Goal: Task Accomplishment & Management: Manage account settings

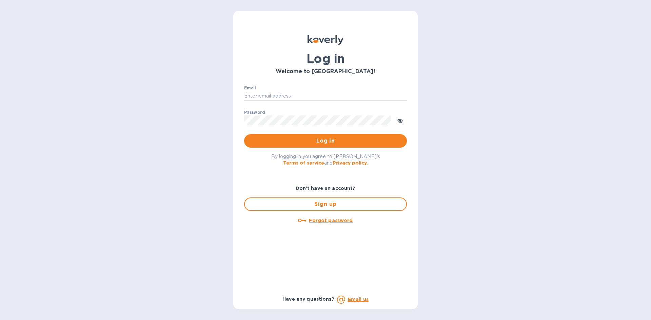
click at [309, 97] on input "Email" at bounding box center [325, 96] width 163 height 10
type input "lsbottleshop@gmail.com"
click at [244, 134] on button "Log in" at bounding box center [325, 141] width 163 height 14
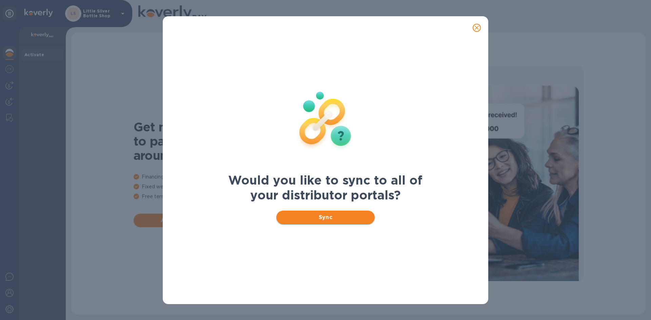
click at [323, 217] on span "Sync" at bounding box center [326, 218] width 88 height 8
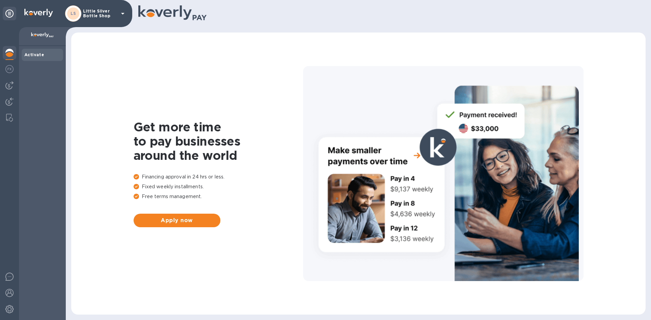
click at [121, 13] on icon at bounding box center [122, 14] width 3 height 2
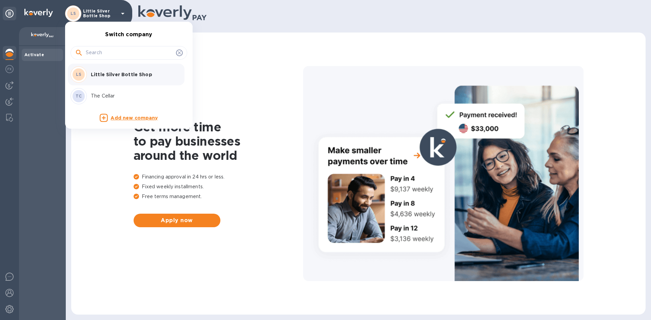
click at [105, 96] on p "The Cellar" at bounding box center [133, 96] width 85 height 7
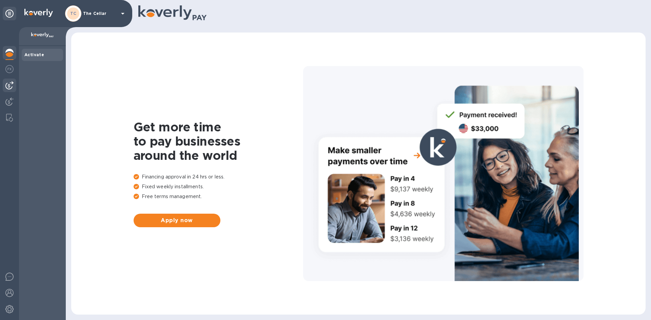
click at [9, 85] on img at bounding box center [9, 85] width 8 height 8
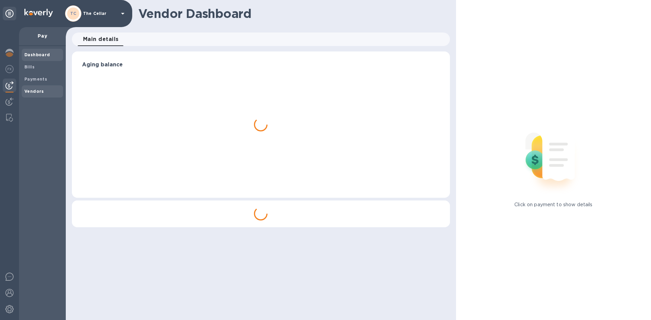
click at [40, 93] on b "Vendors" at bounding box center [34, 91] width 20 height 5
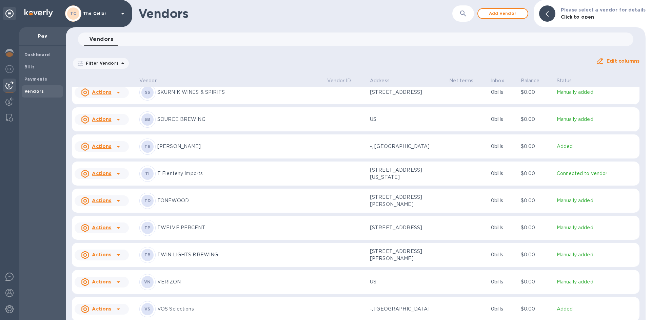
scroll to position [1097, 0]
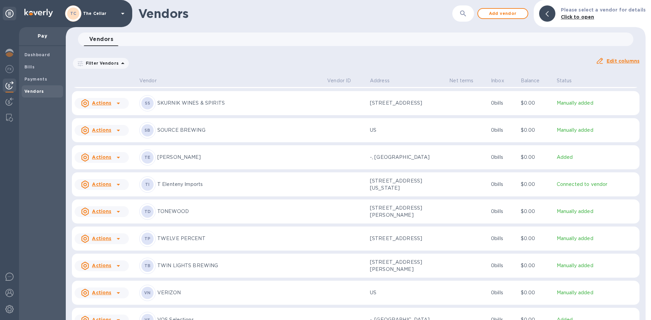
click at [177, 160] on p "[PERSON_NAME]" at bounding box center [239, 157] width 164 height 7
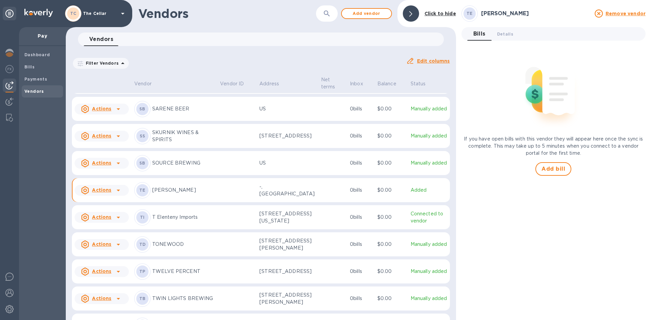
scroll to position [1122, 0]
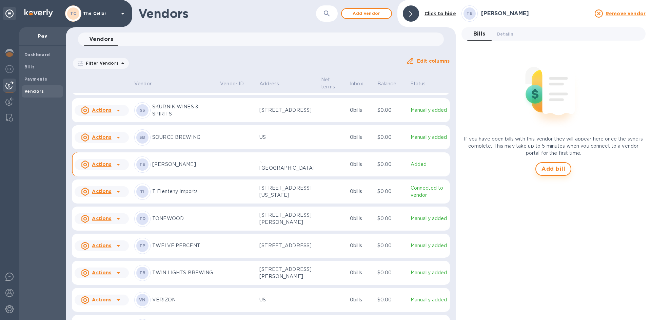
click at [549, 168] on span "Add bill" at bounding box center [553, 169] width 24 height 8
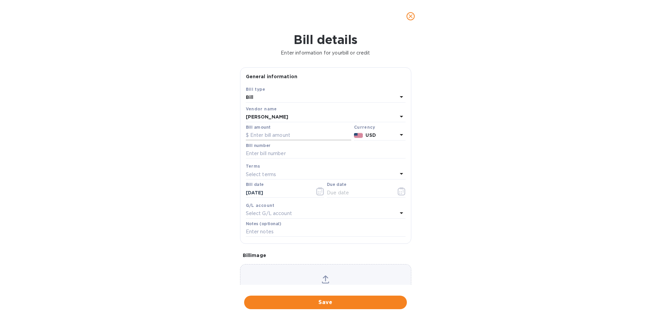
click at [302, 134] on input "text" at bounding box center [298, 135] width 105 height 10
type input "346.00"
click at [290, 154] on input "text" at bounding box center [326, 154] width 160 height 10
type input "725910"
click at [280, 176] on div "Select terms" at bounding box center [321, 174] width 151 height 9
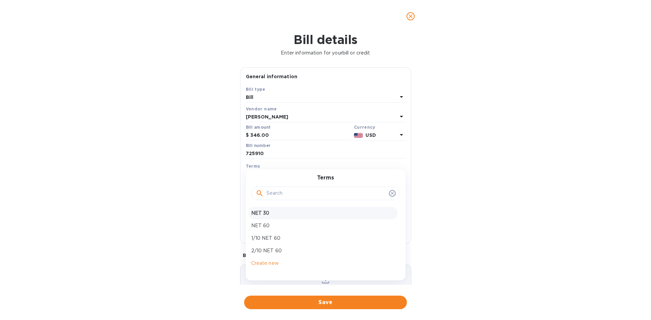
click at [271, 215] on p "NET 30" at bounding box center [322, 213] width 143 height 7
type input "[DATE]"
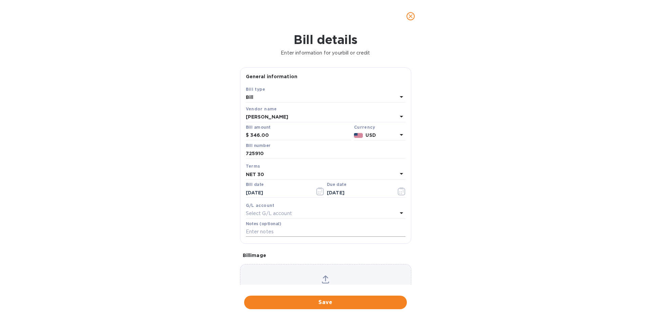
click at [265, 232] on input "text" at bounding box center [326, 232] width 160 height 10
type input "2-11078"
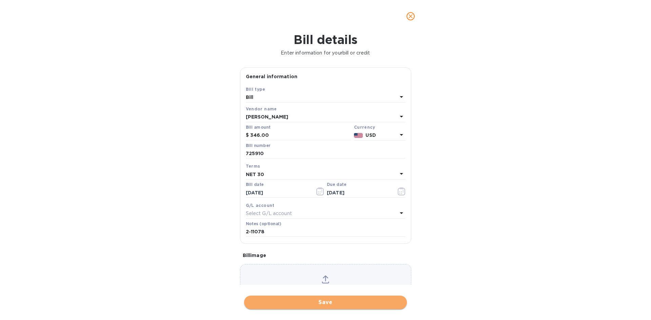
click at [336, 302] on span "Save" at bounding box center [325, 303] width 152 height 8
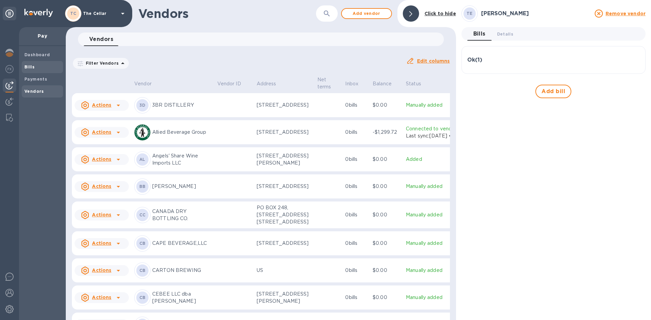
click at [41, 66] on span "Bills" at bounding box center [42, 67] width 36 height 7
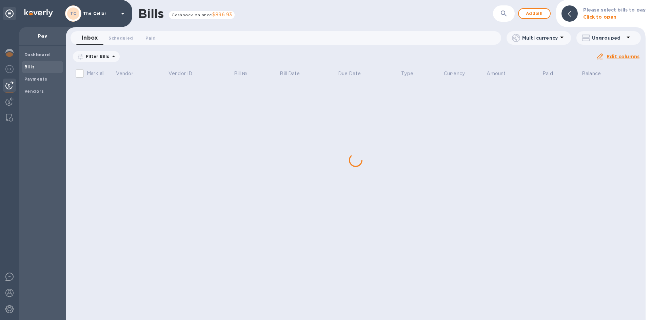
click at [116, 89] on div "Bills Cashback balance $896.93 ​ Add bill Please select bills to pay Click to o…" at bounding box center [356, 160] width 580 height 320
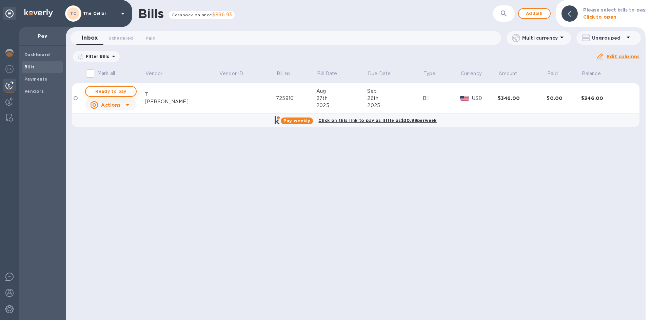
click at [116, 91] on span "Ready to pay" at bounding box center [110, 91] width 39 height 8
checkbox input "true"
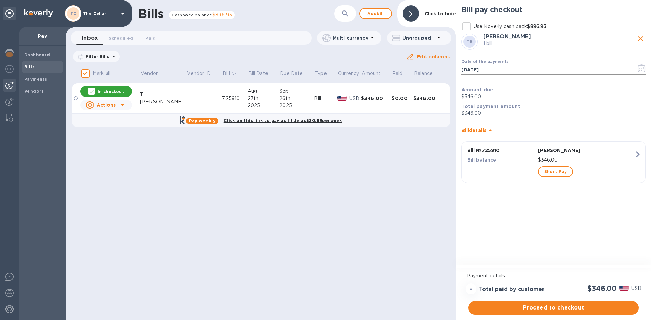
click at [643, 69] on icon "button" at bounding box center [642, 68] width 8 height 8
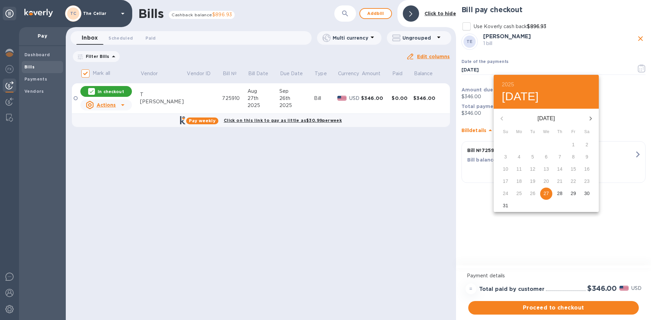
click at [588, 120] on icon "button" at bounding box center [590, 119] width 8 height 8
click at [533, 168] on p "16" at bounding box center [532, 169] width 5 height 7
type input "09/16/2025"
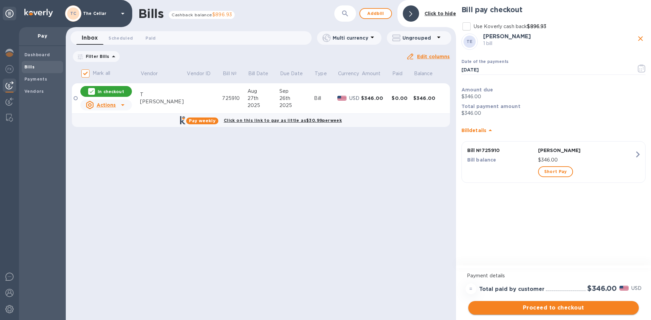
click at [566, 309] on span "Proceed to checkout" at bounding box center [553, 308] width 160 height 8
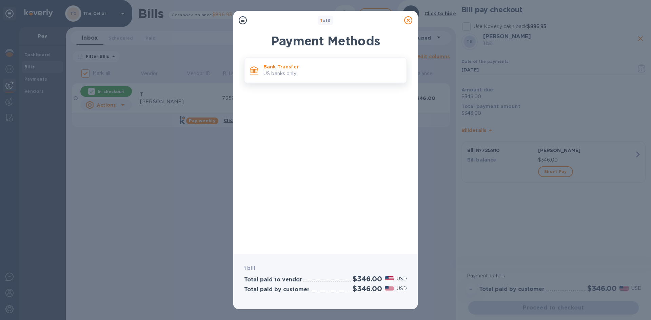
click at [370, 72] on p "US banks only." at bounding box center [332, 73] width 138 height 7
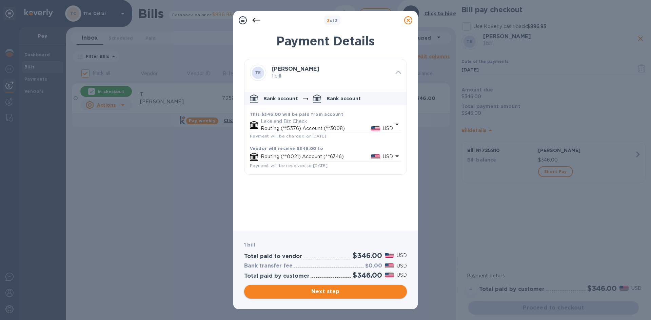
click at [371, 289] on span "Next step" at bounding box center [325, 292] width 152 height 8
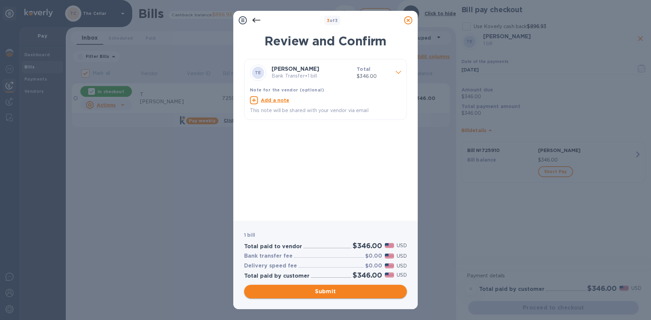
click at [371, 289] on span "Submit" at bounding box center [325, 292] width 152 height 8
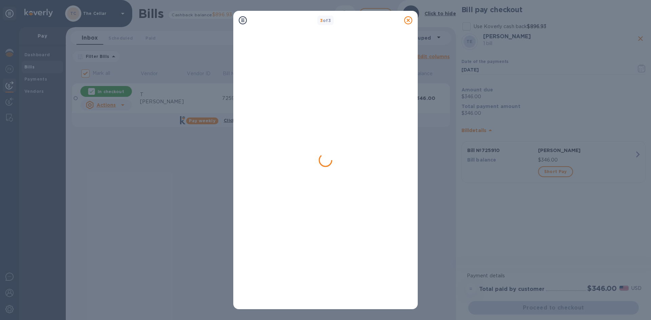
checkbox input "false"
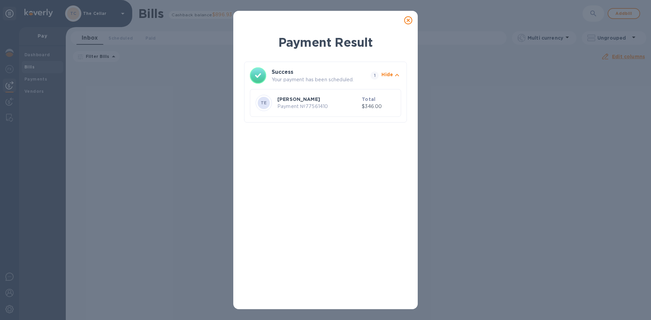
click at [408, 20] on icon at bounding box center [408, 20] width 8 height 8
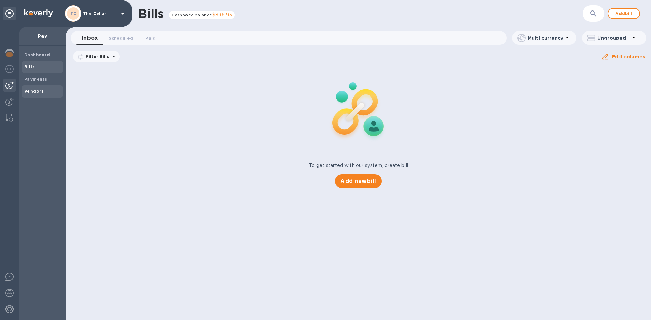
click at [45, 94] on span "Vendors" at bounding box center [42, 91] width 36 height 7
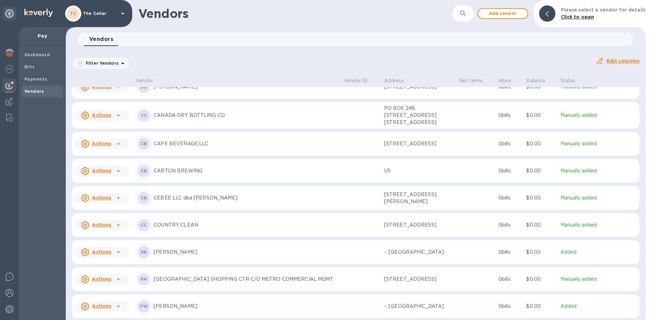
scroll to position [102, 0]
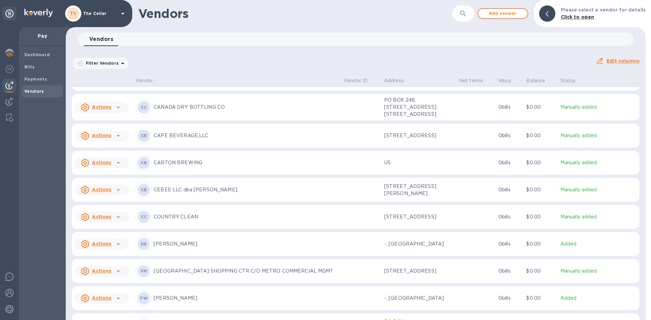
click at [174, 246] on p "[PERSON_NAME]" at bounding box center [246, 244] width 185 height 7
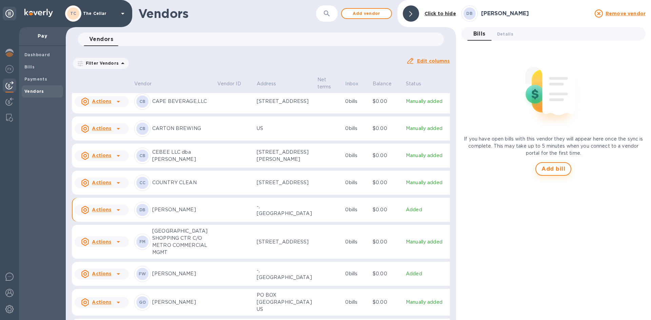
click at [555, 169] on span "Add bill" at bounding box center [553, 169] width 24 height 8
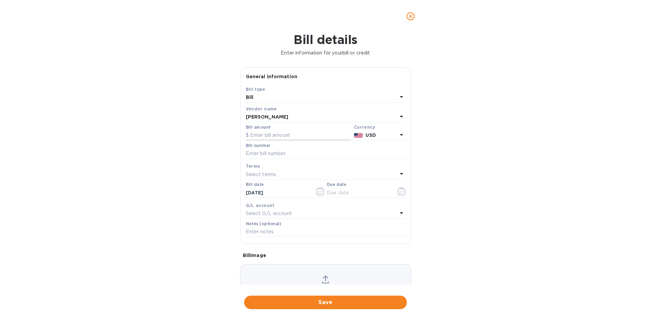
click at [299, 134] on input "text" at bounding box center [298, 135] width 105 height 10
type input "316.00"
click at [294, 157] on input "text" at bounding box center [326, 154] width 160 height 10
type input "599558"
click at [281, 177] on div "Select terms" at bounding box center [321, 174] width 151 height 9
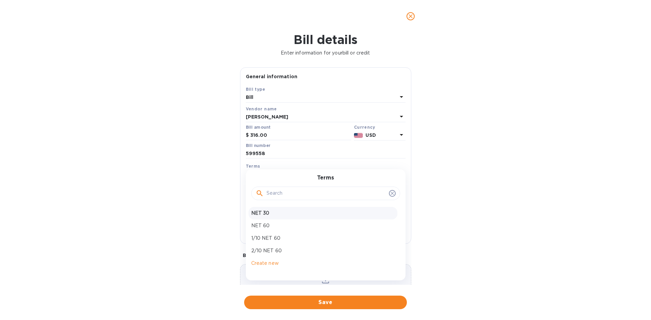
click at [278, 210] on p "NET 30" at bounding box center [322, 213] width 143 height 7
type input "[DATE]"
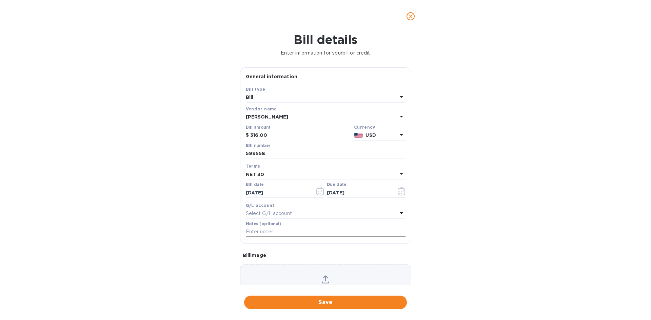
click at [275, 230] on input "text" at bounding box center [326, 232] width 160 height 10
type input "2-11084"
click at [333, 299] on span "Save" at bounding box center [325, 303] width 152 height 8
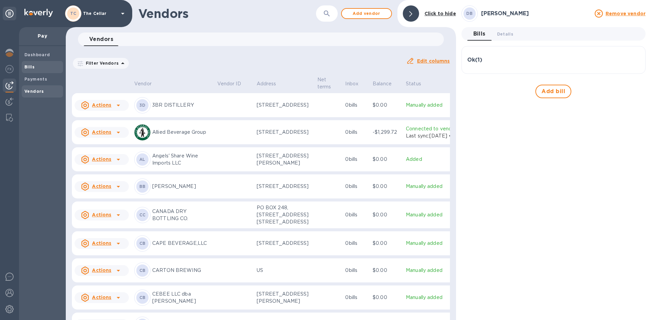
click at [37, 67] on span "Bills" at bounding box center [42, 67] width 36 height 7
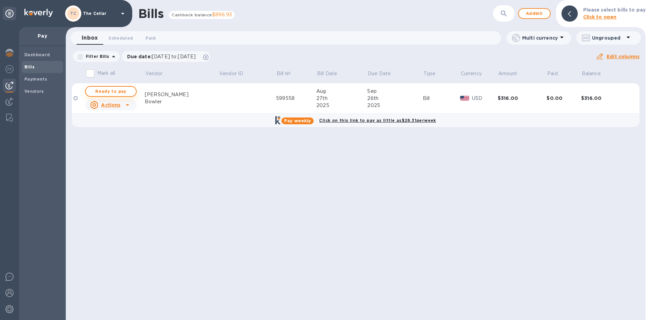
click at [125, 90] on span "Ready to pay" at bounding box center [110, 91] width 39 height 8
checkbox input "true"
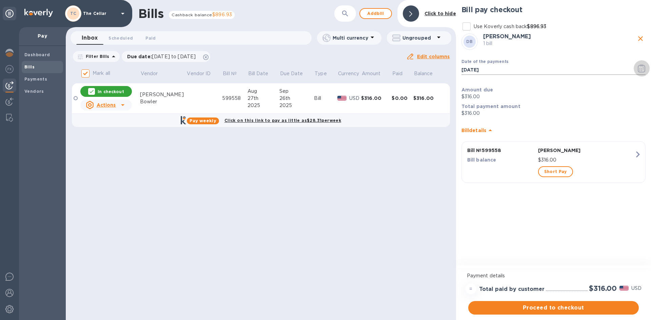
click at [641, 70] on icon "button" at bounding box center [641, 70] width 1 height 1
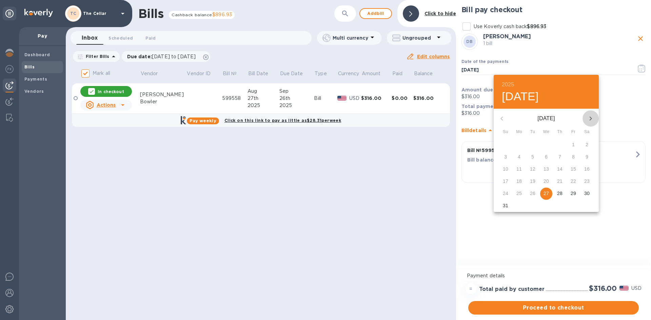
click at [590, 117] on icon "button" at bounding box center [590, 119] width 2 height 4
click at [518, 181] on p "22" at bounding box center [518, 181] width 5 height 7
type input "[DATE]"
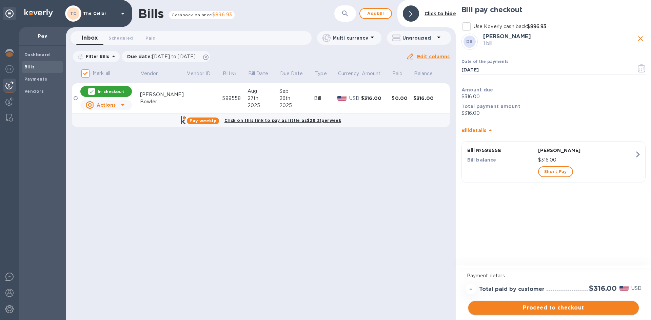
click at [565, 306] on span "Proceed to checkout" at bounding box center [553, 308] width 160 height 8
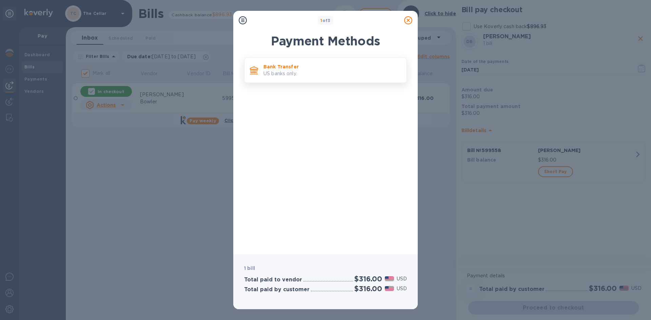
click at [353, 66] on p "Bank Transfer" at bounding box center [332, 66] width 138 height 7
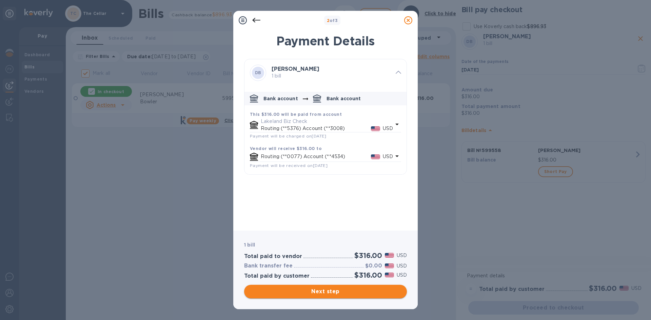
click at [358, 294] on span "Next step" at bounding box center [325, 292] width 152 height 8
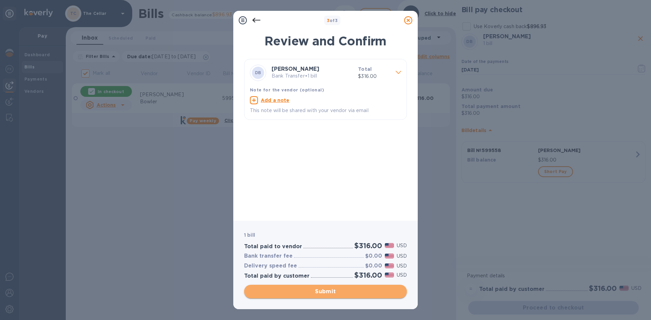
click at [358, 294] on span "Submit" at bounding box center [325, 292] width 152 height 8
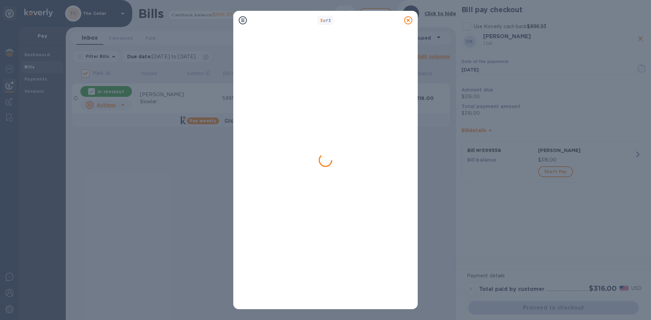
checkbox input "false"
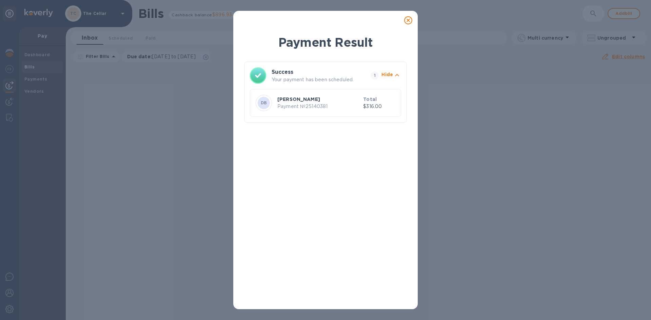
click at [407, 20] on icon at bounding box center [408, 20] width 8 height 8
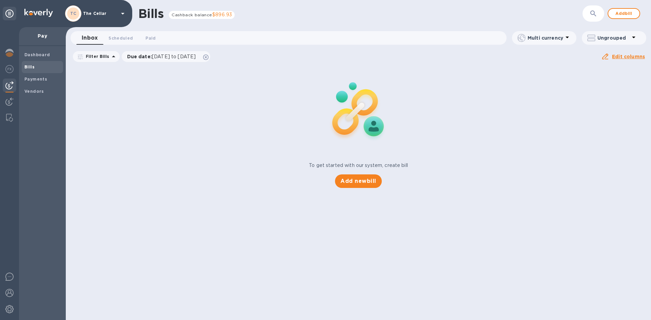
click at [120, 16] on icon at bounding box center [123, 13] width 8 height 8
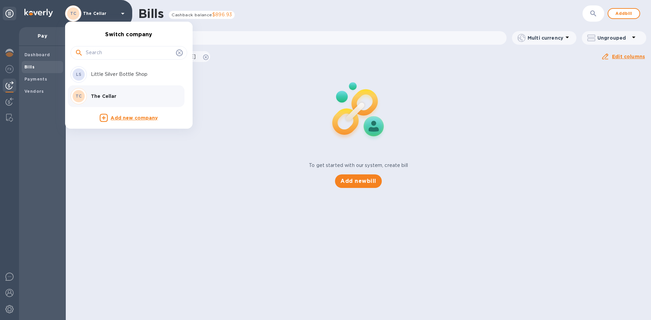
click at [98, 76] on p "Little Silver Bottle Shop" at bounding box center [133, 74] width 85 height 7
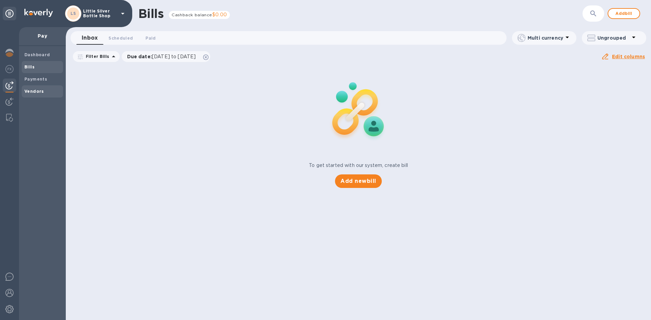
click at [40, 93] on b "Vendors" at bounding box center [34, 91] width 20 height 5
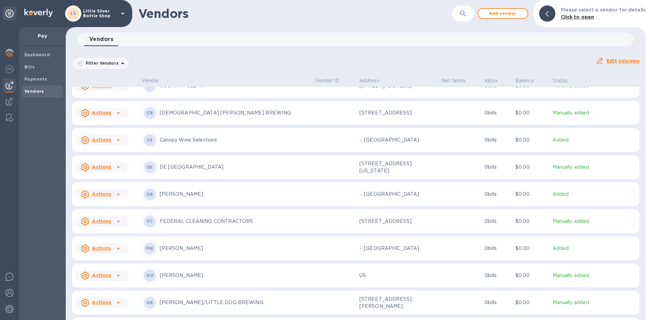
scroll to position [596, 0]
click at [188, 196] on p "[PERSON_NAME]" at bounding box center [235, 193] width 150 height 7
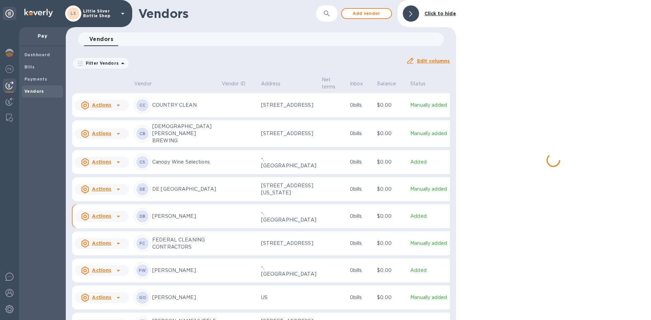
scroll to position [650, 0]
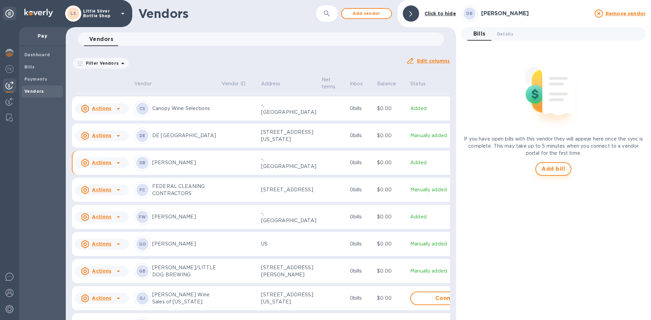
click at [548, 167] on span "Add bill" at bounding box center [553, 169] width 24 height 8
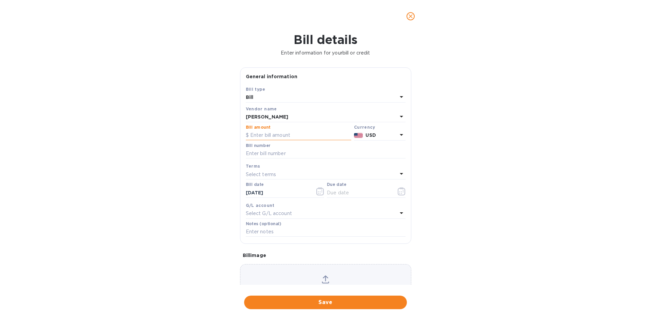
click at [265, 131] on input "text" at bounding box center [298, 135] width 105 height 10
type input "1,295.00"
click at [255, 154] on input "text" at bounding box center [326, 154] width 160 height 10
type input "599560"
click at [256, 173] on p "Select terms" at bounding box center [261, 174] width 31 height 7
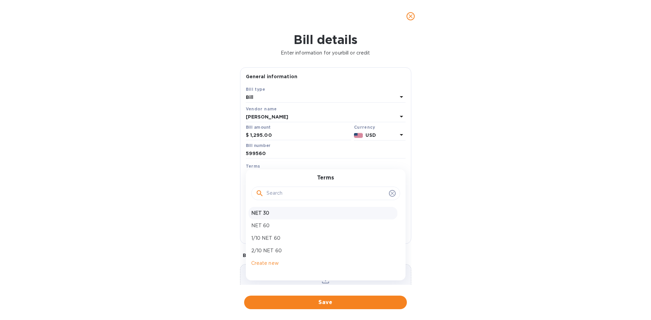
click at [262, 216] on p "NET 30" at bounding box center [322, 213] width 143 height 7
type input "[DATE]"
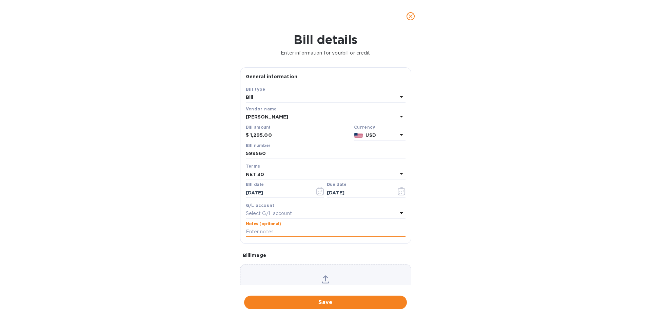
click at [261, 235] on input "text" at bounding box center [326, 232] width 160 height 10
type input "1-29857"
click at [342, 303] on span "Save" at bounding box center [325, 303] width 152 height 8
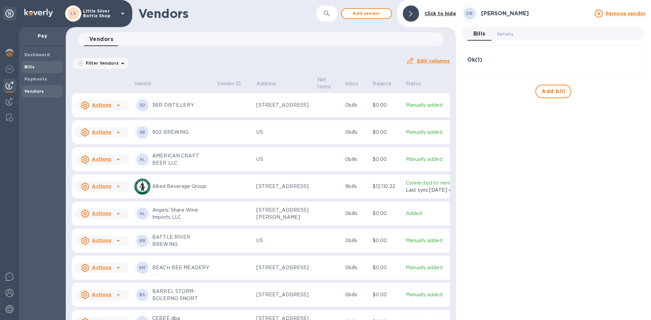
click at [38, 69] on span "Bills" at bounding box center [42, 67] width 36 height 7
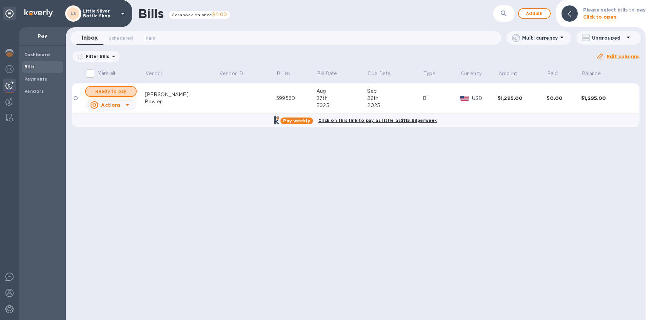
click at [107, 93] on span "Ready to pay" at bounding box center [110, 91] width 39 height 8
checkbox input "true"
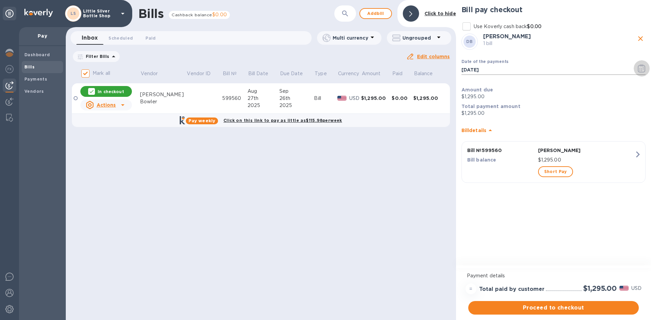
click at [640, 69] on icon "button" at bounding box center [639, 68] width 1 height 1
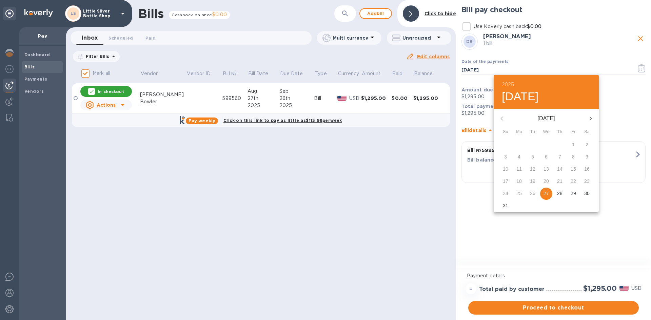
click at [587, 120] on icon "button" at bounding box center [590, 119] width 8 height 8
click at [521, 179] on p "22" at bounding box center [518, 181] width 5 height 7
type input "[DATE]"
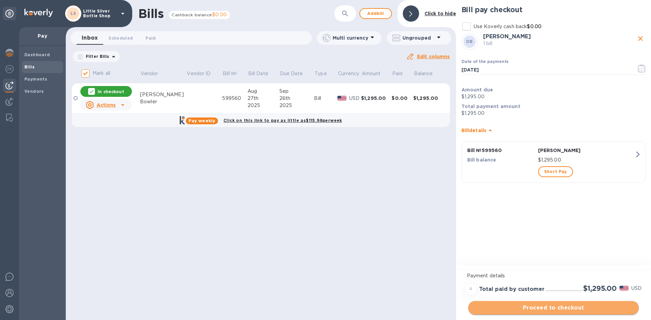
click at [585, 307] on span "Proceed to checkout" at bounding box center [553, 308] width 160 height 8
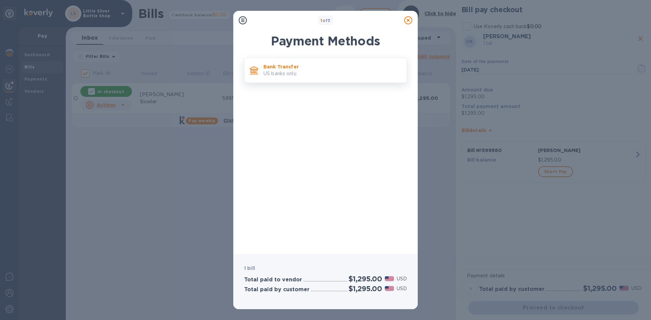
click at [352, 64] on p "Bank Transfer" at bounding box center [332, 66] width 138 height 7
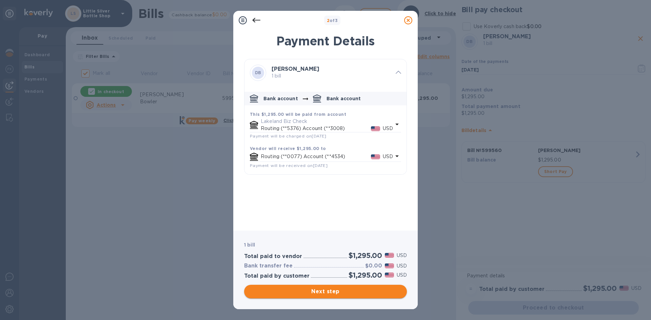
click at [373, 292] on span "Next step" at bounding box center [325, 292] width 152 height 8
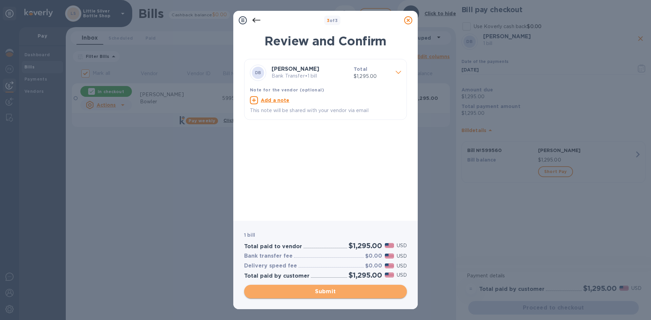
click at [373, 292] on span "Submit" at bounding box center [325, 292] width 152 height 8
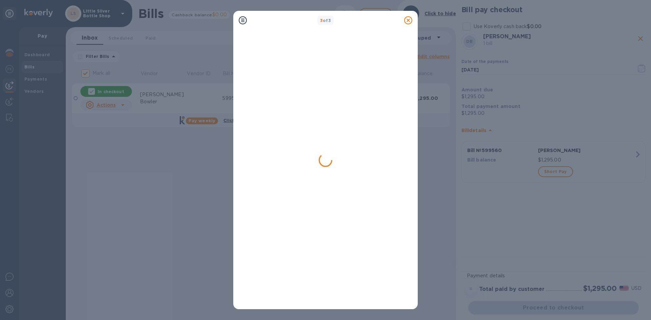
checkbox input "false"
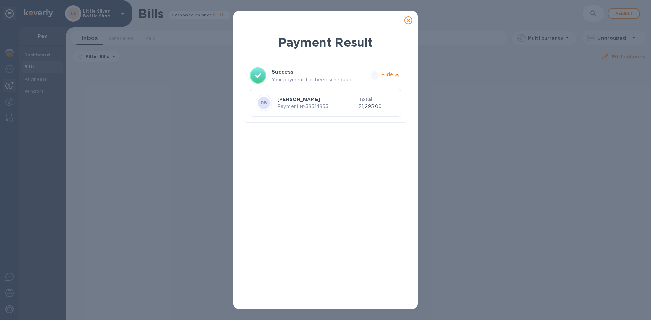
click at [409, 19] on icon at bounding box center [408, 20] width 8 height 8
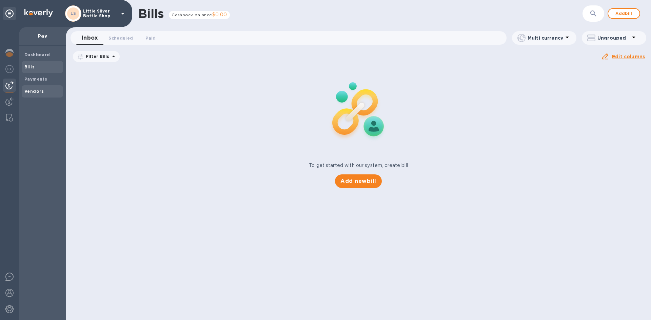
click at [39, 91] on b "Vendors" at bounding box center [34, 91] width 20 height 5
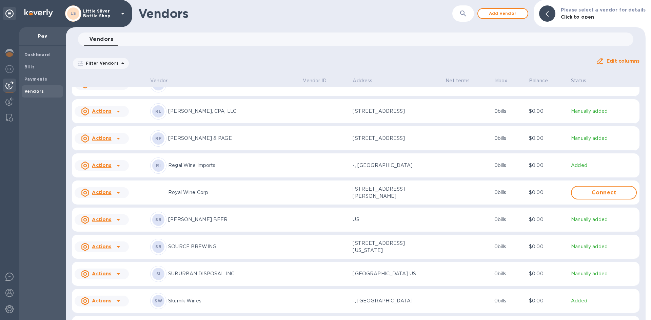
scroll to position [2297, 0]
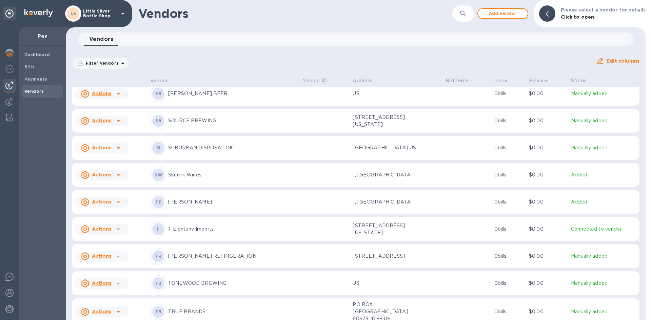
click at [177, 206] on p "[PERSON_NAME]" at bounding box center [232, 202] width 129 height 7
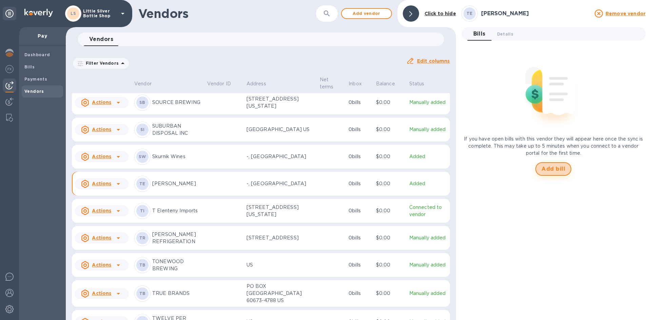
click at [551, 165] on span "Add bill" at bounding box center [553, 169] width 24 height 8
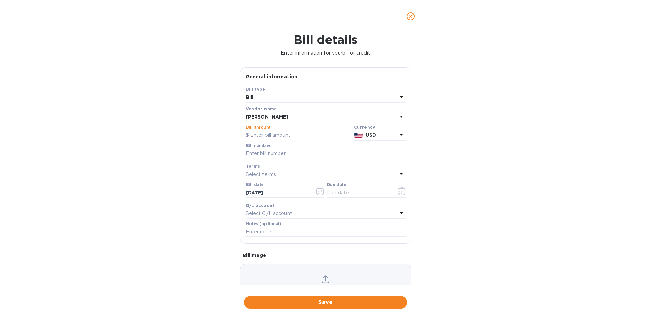
click at [266, 135] on input "text" at bounding box center [298, 135] width 105 height 10
type input "4,276.00"
click at [267, 154] on input "text" at bounding box center [326, 154] width 160 height 10
type input "725911"
click at [266, 173] on p "Select terms" at bounding box center [261, 174] width 31 height 7
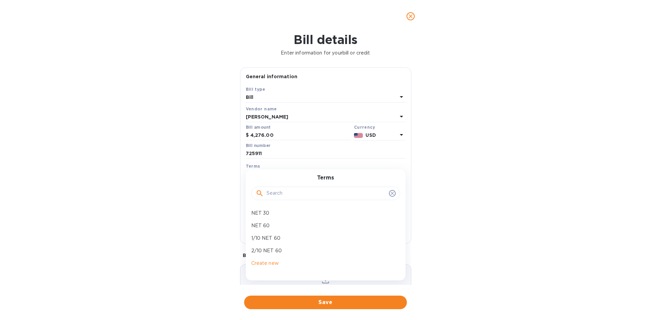
click at [270, 215] on p "NET 30" at bounding box center [322, 213] width 143 height 7
type input "[DATE]"
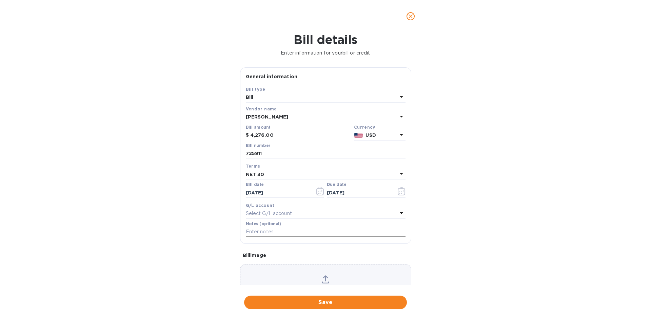
click at [266, 229] on input "text" at bounding box center [326, 232] width 160 height 10
type input "1-29850"
click at [335, 300] on span "Save" at bounding box center [325, 303] width 152 height 8
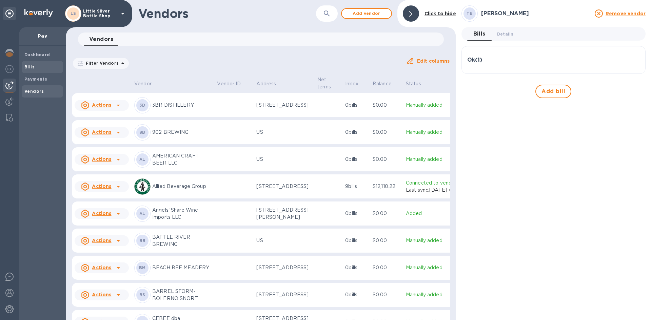
click at [37, 69] on span "Bills" at bounding box center [42, 67] width 36 height 7
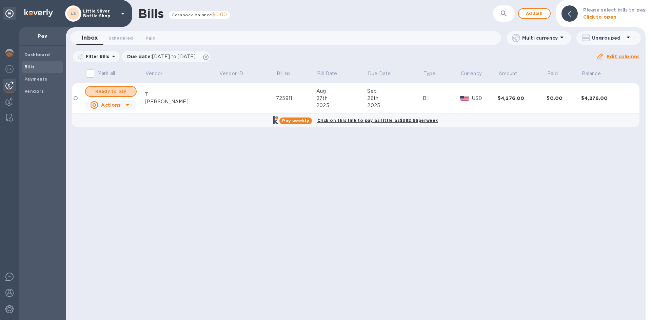
click at [125, 90] on span "Ready to pay" at bounding box center [110, 91] width 39 height 8
checkbox input "true"
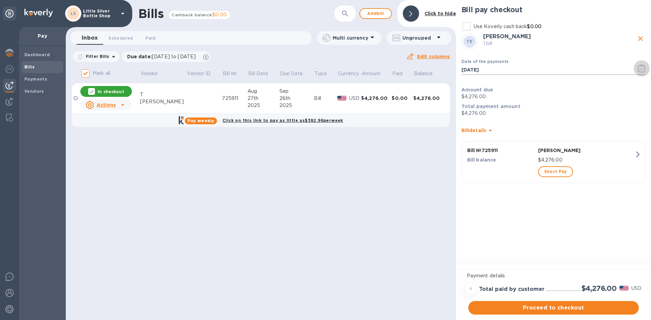
click at [643, 69] on icon "button" at bounding box center [642, 68] width 8 height 8
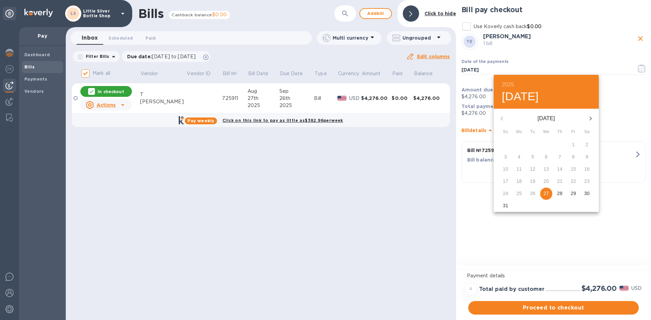
click at [592, 119] on icon "button" at bounding box center [590, 119] width 8 height 8
click at [576, 171] on span "19" at bounding box center [573, 169] width 12 height 7
type input "[DATE]"
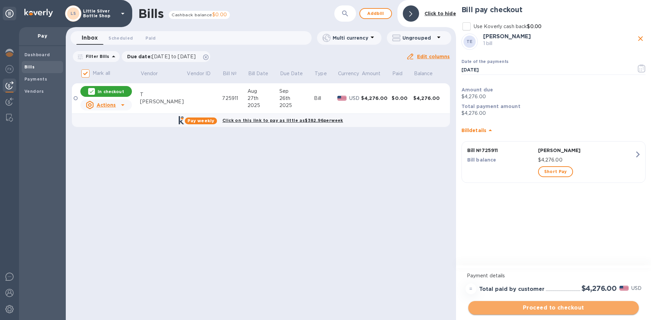
click at [562, 310] on span "Proceed to checkout" at bounding box center [553, 308] width 160 height 8
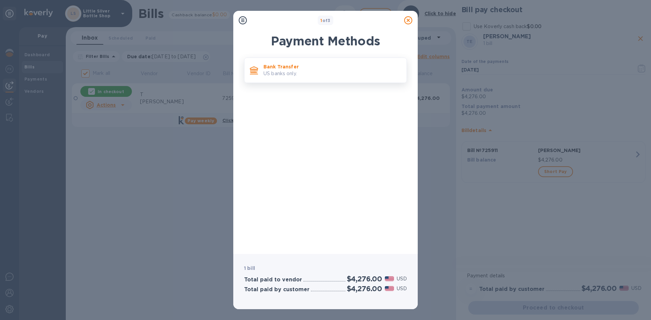
click at [342, 76] on p "US banks only." at bounding box center [332, 73] width 138 height 7
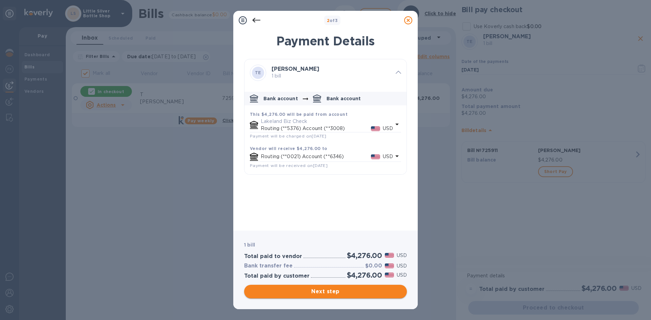
click at [357, 291] on span "Next step" at bounding box center [325, 292] width 152 height 8
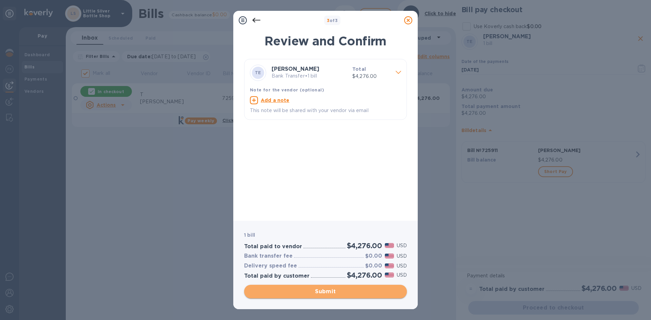
click at [357, 291] on span "Submit" at bounding box center [325, 292] width 152 height 8
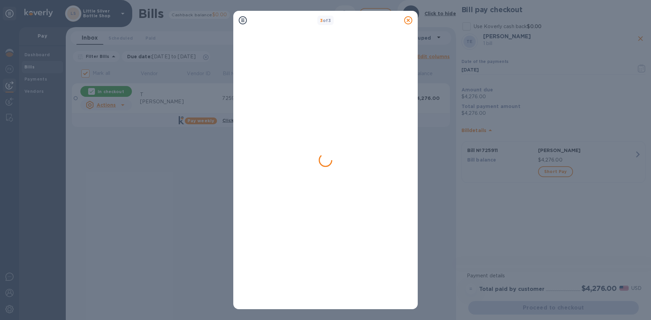
checkbox input "false"
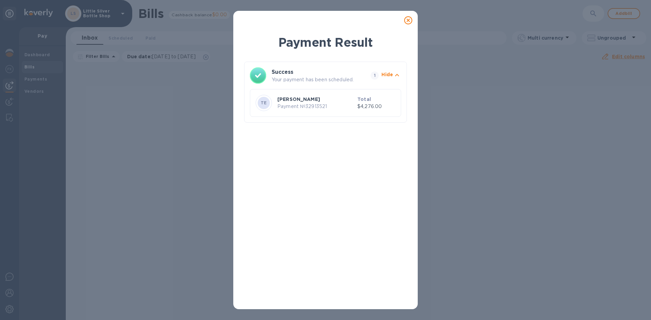
click at [408, 20] on icon at bounding box center [408, 20] width 8 height 8
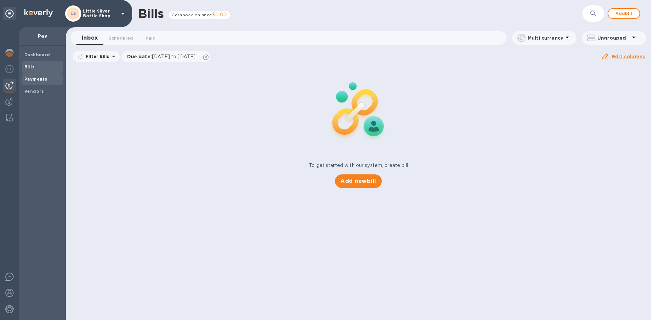
click at [45, 80] on b "Payments" at bounding box center [35, 79] width 23 height 5
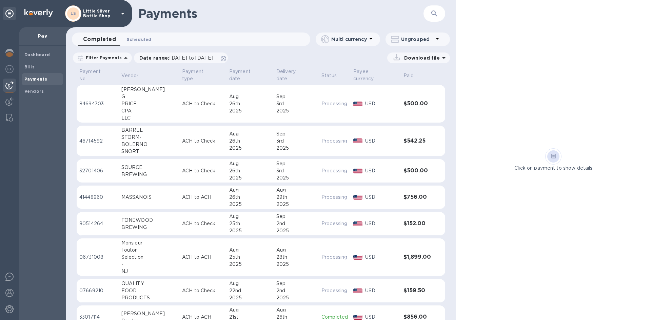
click at [130, 39] on span "Scheduled 0" at bounding box center [139, 39] width 24 height 7
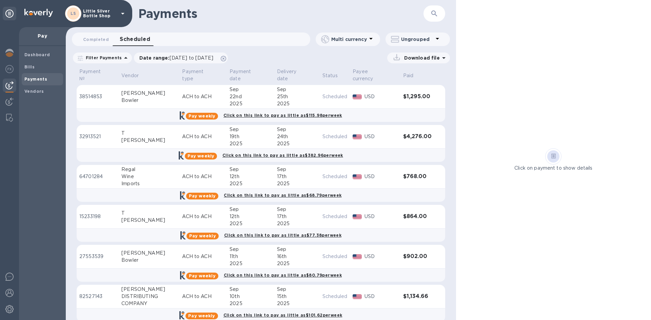
click at [133, 90] on div "[PERSON_NAME]" at bounding box center [148, 93] width 55 height 7
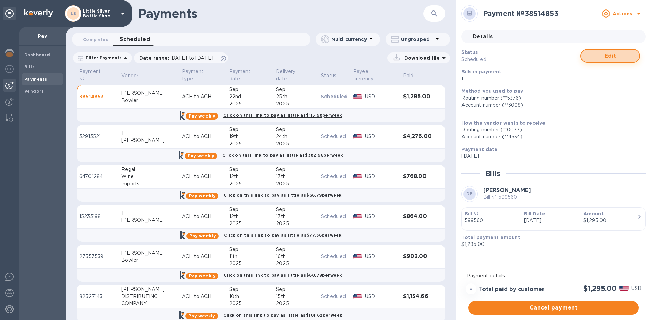
click at [610, 57] on span "Edit" at bounding box center [609, 56] width 47 height 8
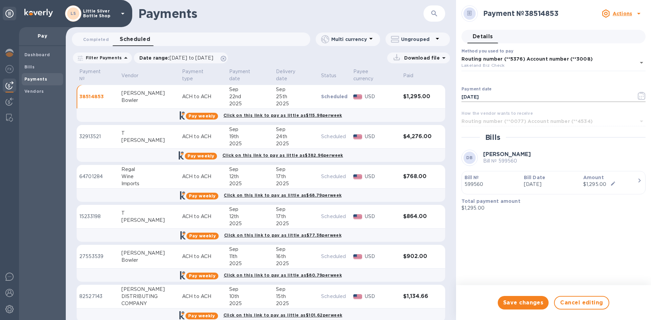
click at [643, 92] on icon "button" at bounding box center [642, 96] width 8 height 8
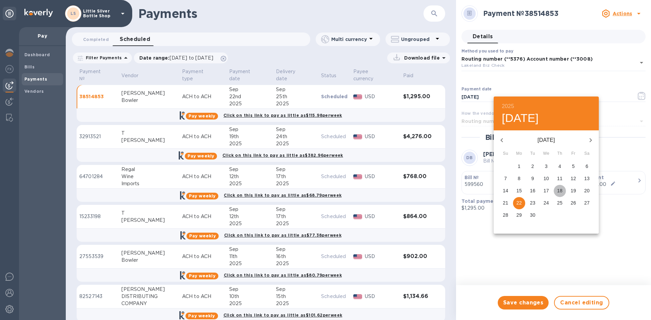
click at [560, 191] on p "18" at bounding box center [559, 190] width 5 height 7
type input "[DATE]"
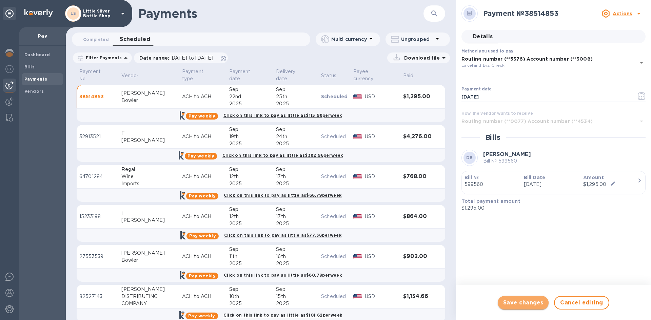
click at [533, 304] on span "Save changes" at bounding box center [523, 303] width 40 height 8
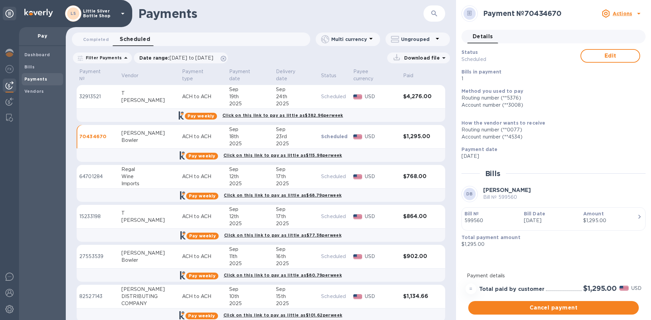
click at [124, 90] on div "T" at bounding box center [148, 93] width 55 height 7
click at [634, 54] on button "Edit" at bounding box center [610, 56] width 60 height 14
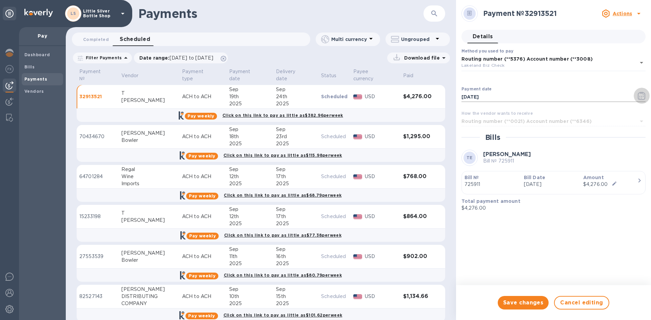
click at [643, 94] on icon "button" at bounding box center [643, 94] width 1 height 1
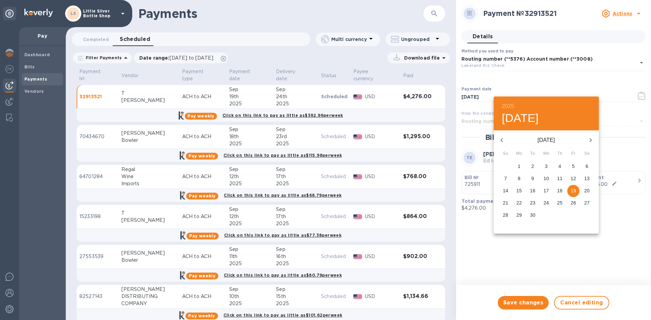
click at [546, 191] on p "17" at bounding box center [545, 190] width 5 height 7
type input "[DATE]"
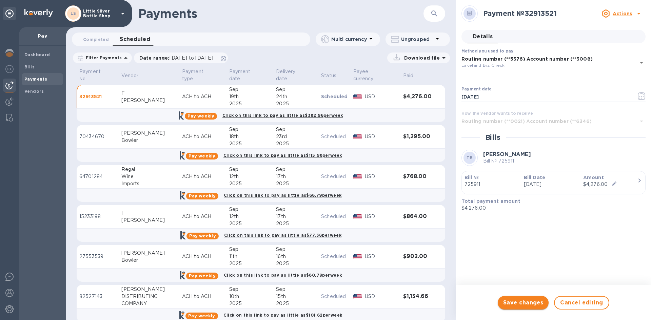
click at [537, 302] on span "Save changes" at bounding box center [523, 303] width 40 height 8
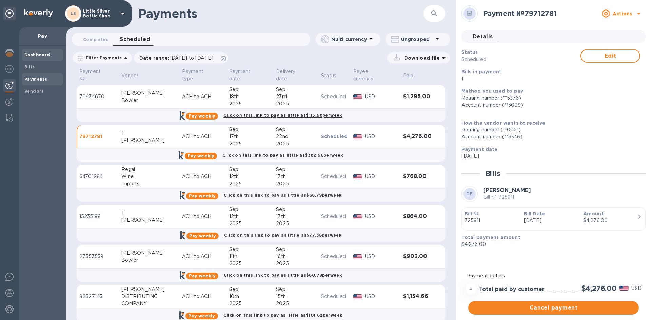
click at [34, 54] on b "Dashboard" at bounding box center [37, 54] width 26 height 5
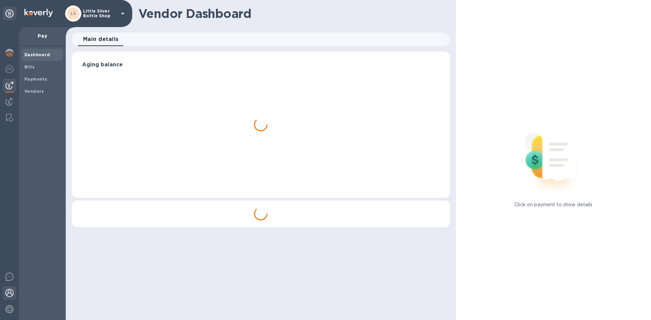
click at [9, 289] on img at bounding box center [9, 293] width 8 height 8
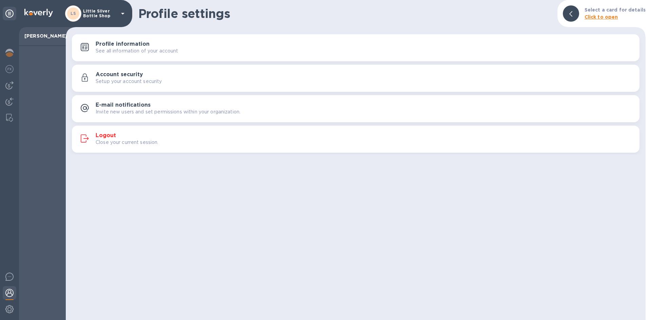
click at [112, 136] on h3 "Logout" at bounding box center [106, 136] width 20 height 6
